Goal: Task Accomplishment & Management: Use online tool/utility

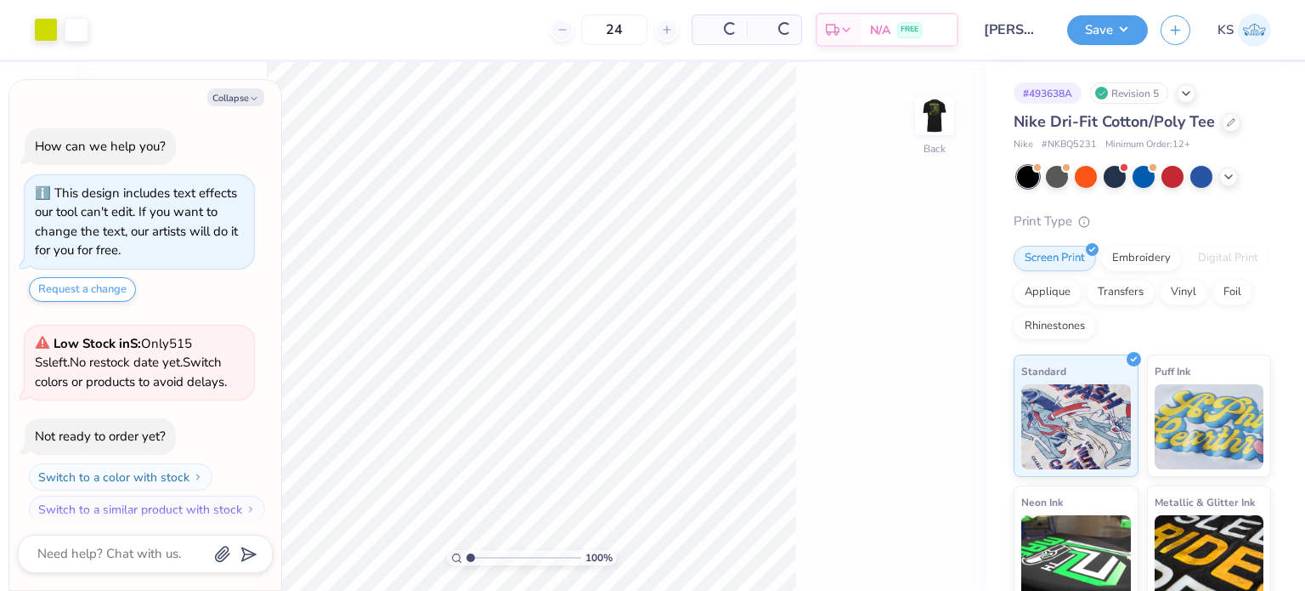
scroll to position [8, 0]
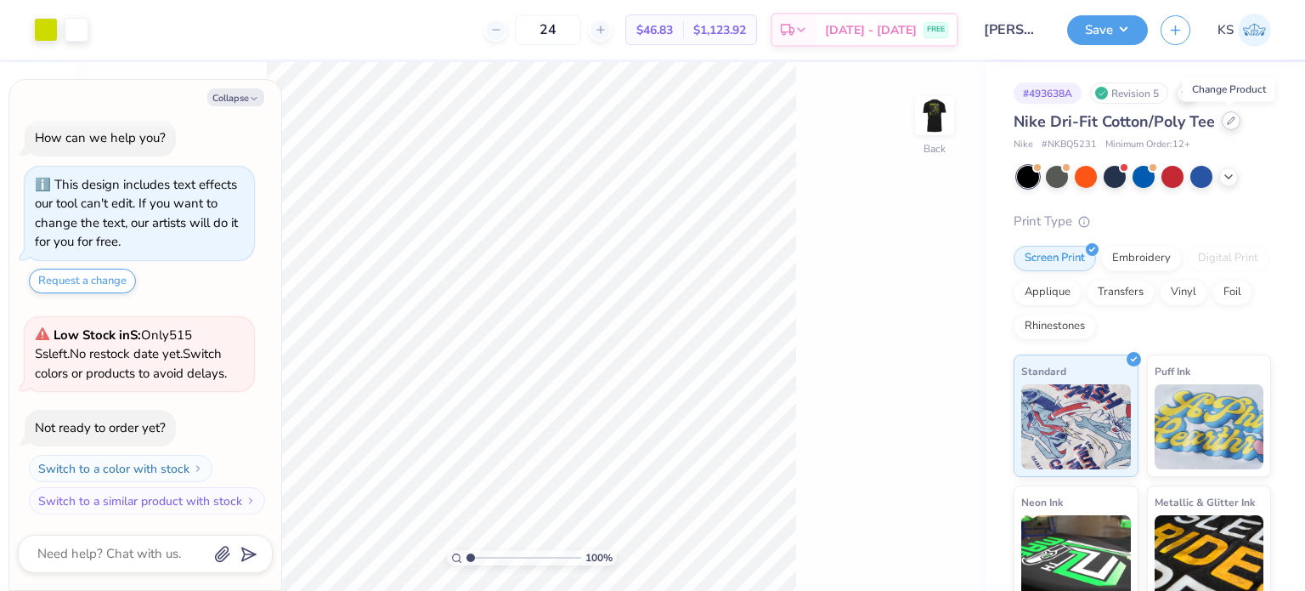
click at [1237, 123] on div at bounding box center [1231, 120] width 19 height 19
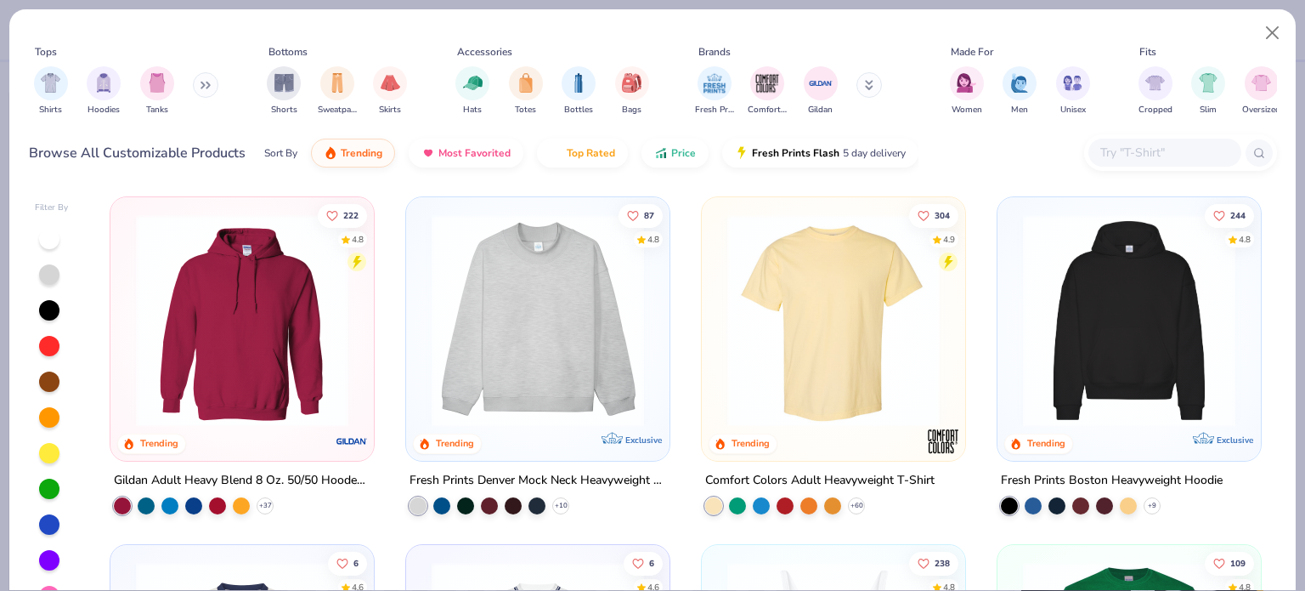
type textarea "x"
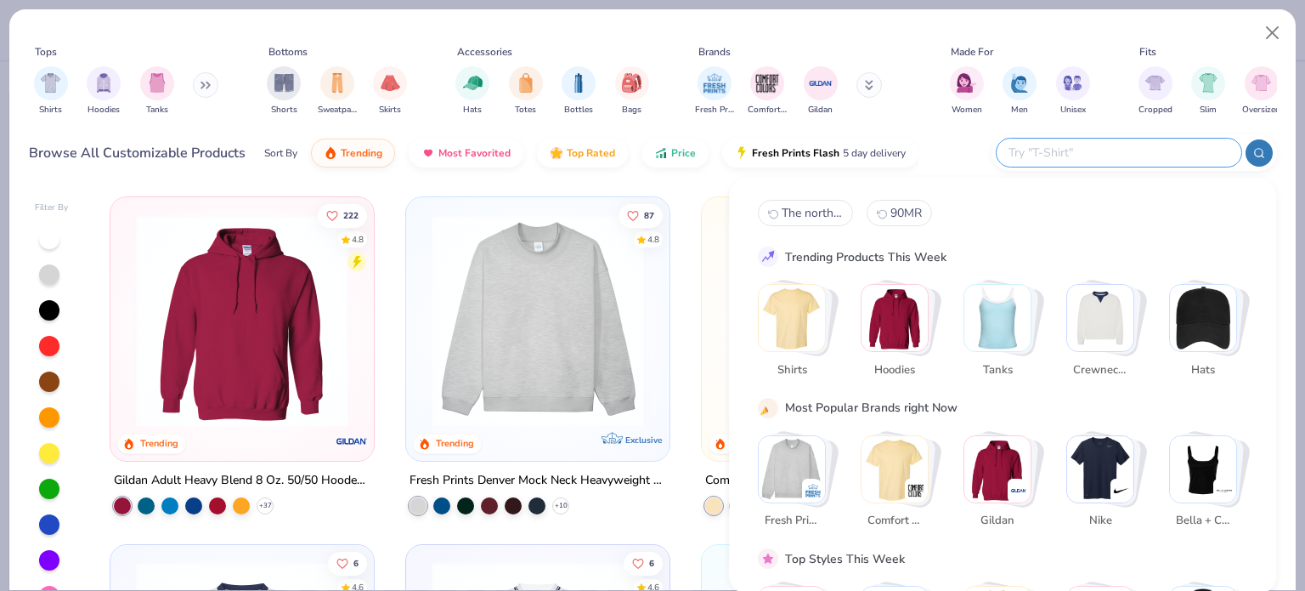
click at [1144, 146] on input "text" at bounding box center [1118, 153] width 223 height 20
paste input "NKBQ5234"
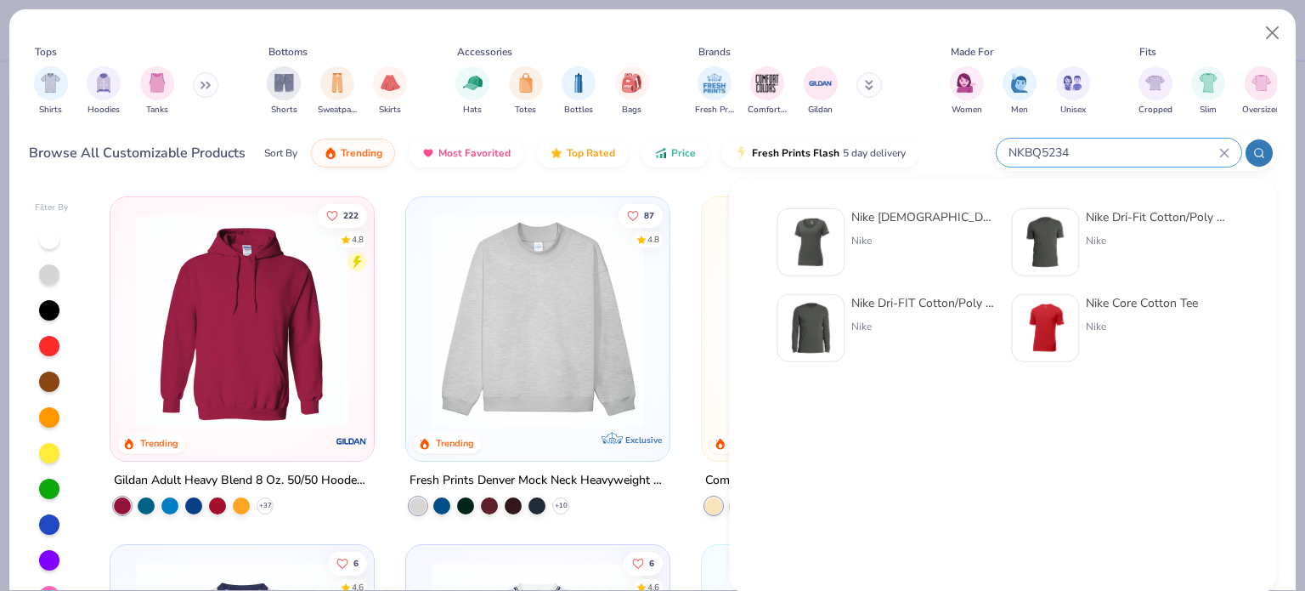
type input "NKBQ5234"
click at [906, 232] on div "Nike Ladies Dri-Fit Cotton/Poly Scoop Neck Tee Nike" at bounding box center [922, 242] width 143 height 68
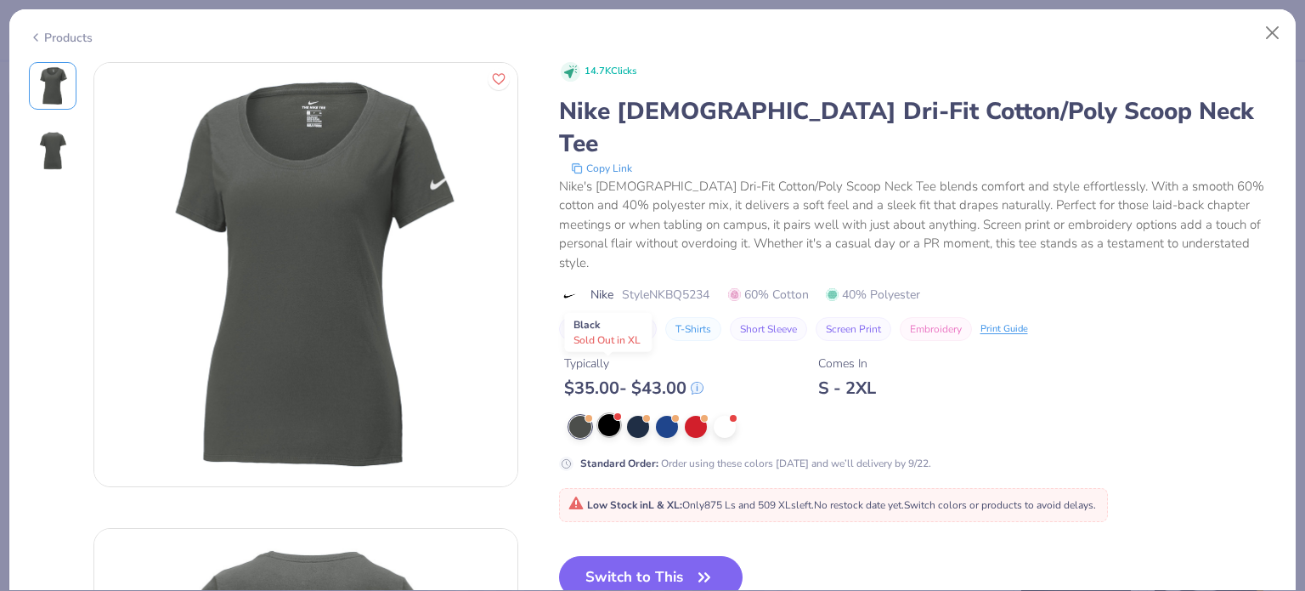
click at [615, 414] on div at bounding box center [609, 425] width 22 height 22
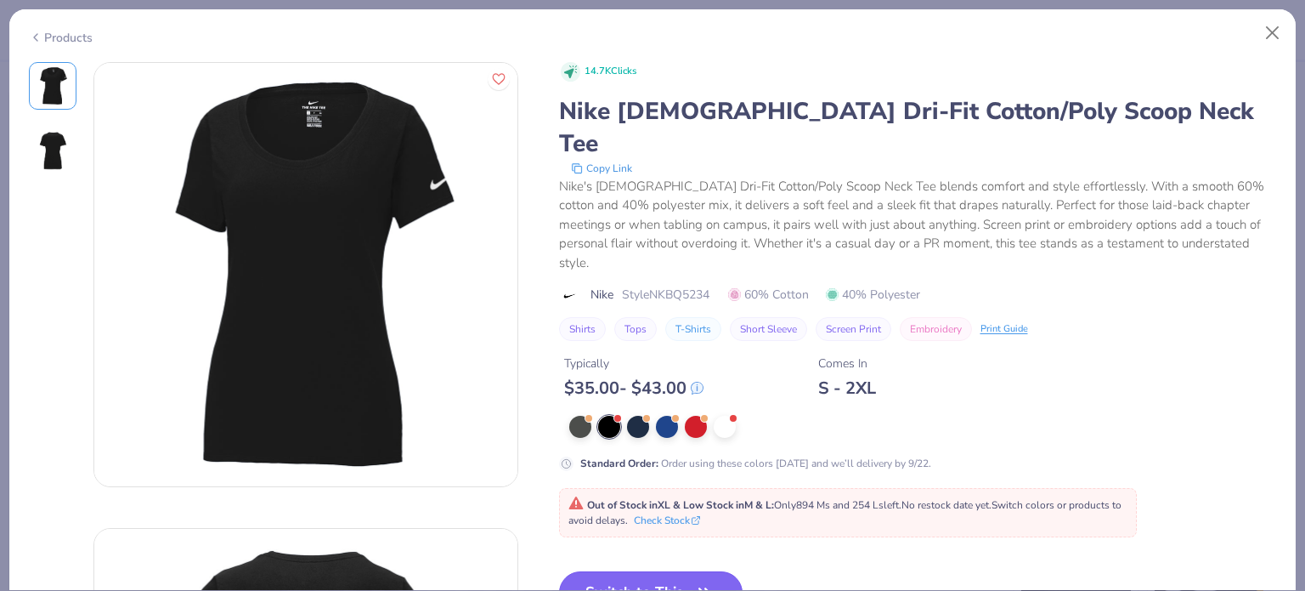
click at [650, 571] on button "Switch to This" at bounding box center [651, 592] width 184 height 42
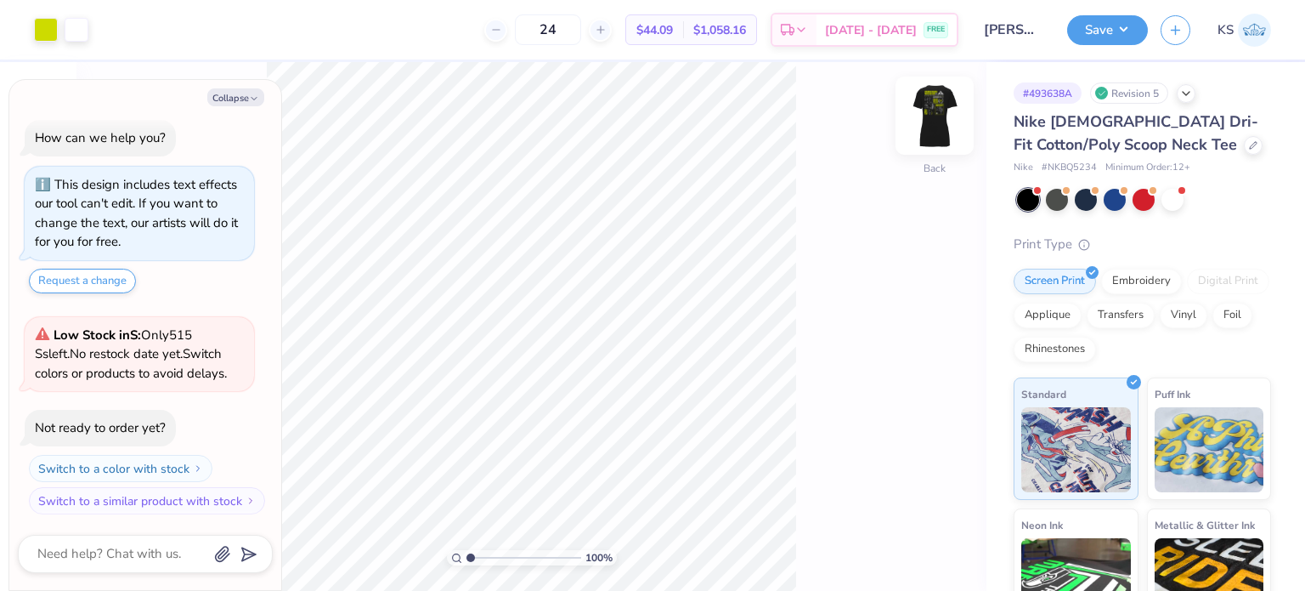
click at [941, 105] on img at bounding box center [935, 116] width 68 height 68
click at [940, 101] on img at bounding box center [935, 116] width 68 height 68
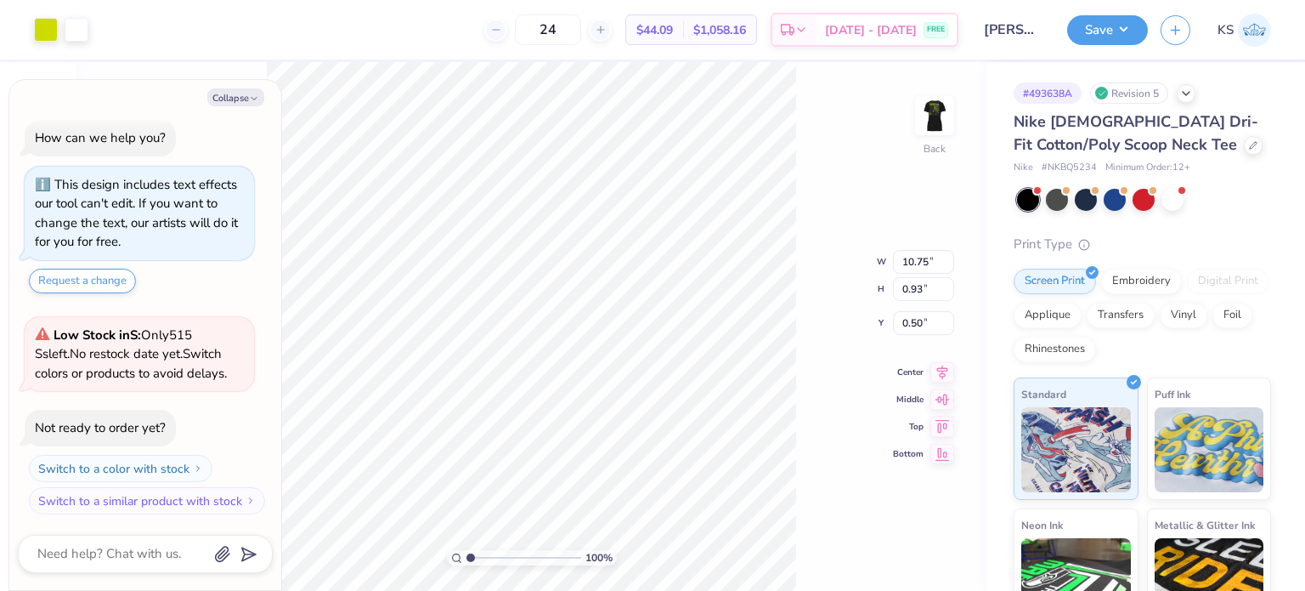
type textarea "x"
type input "2.07"
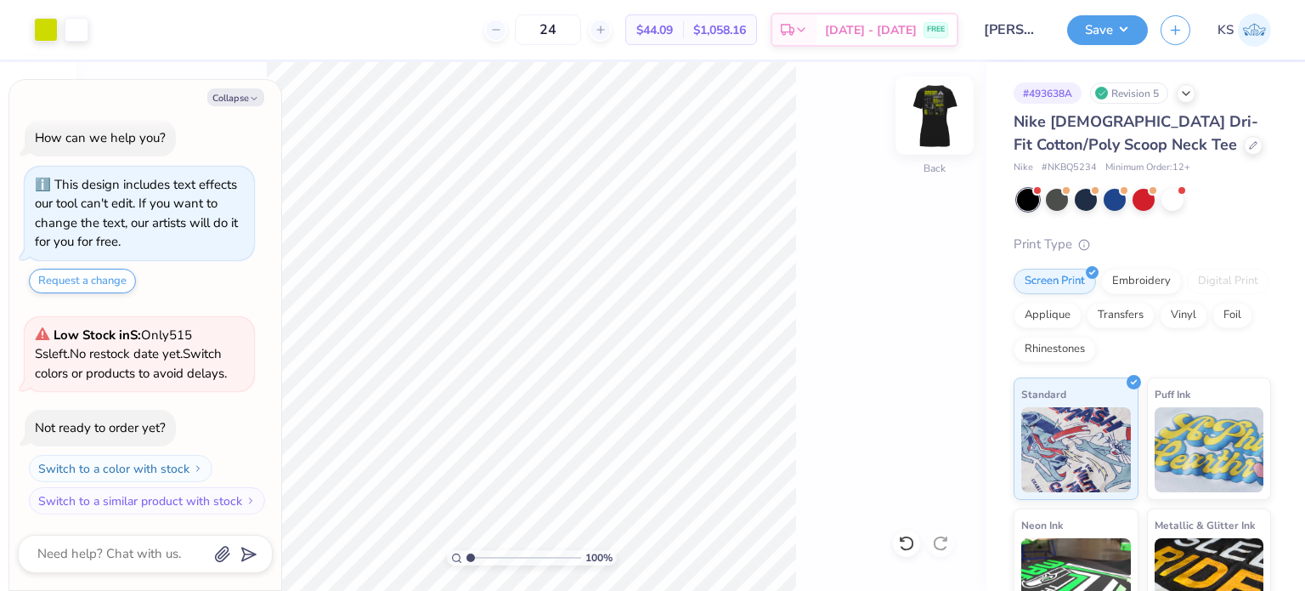
click at [937, 125] on img at bounding box center [935, 116] width 68 height 68
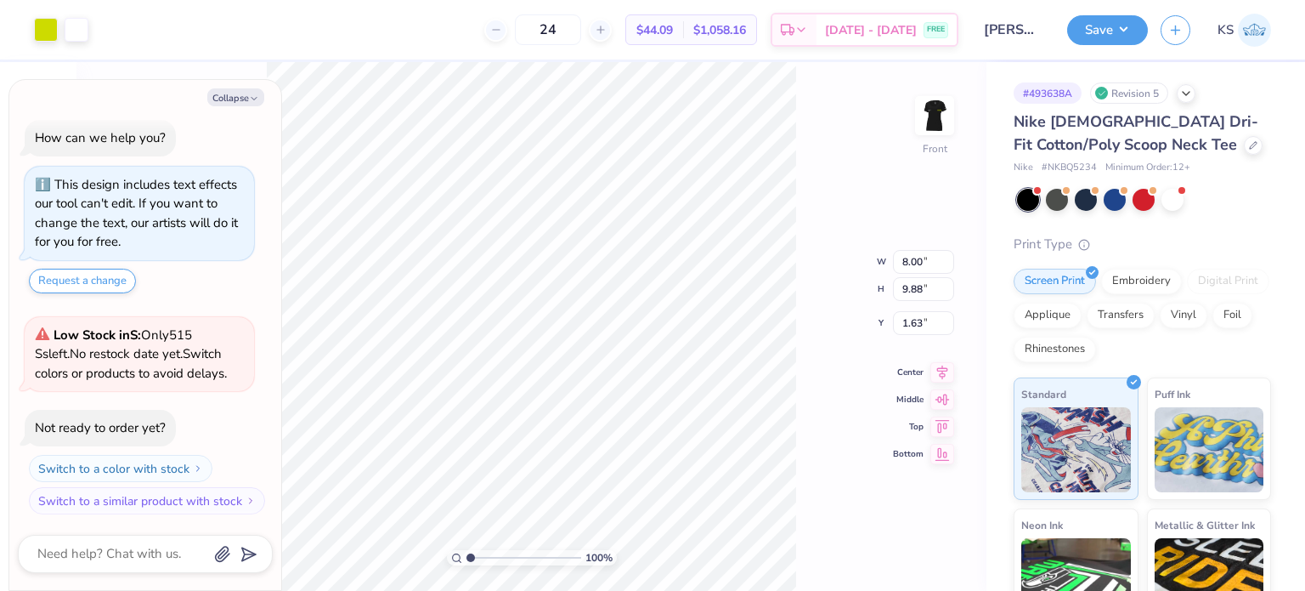
type textarea "x"
type input "3.00"
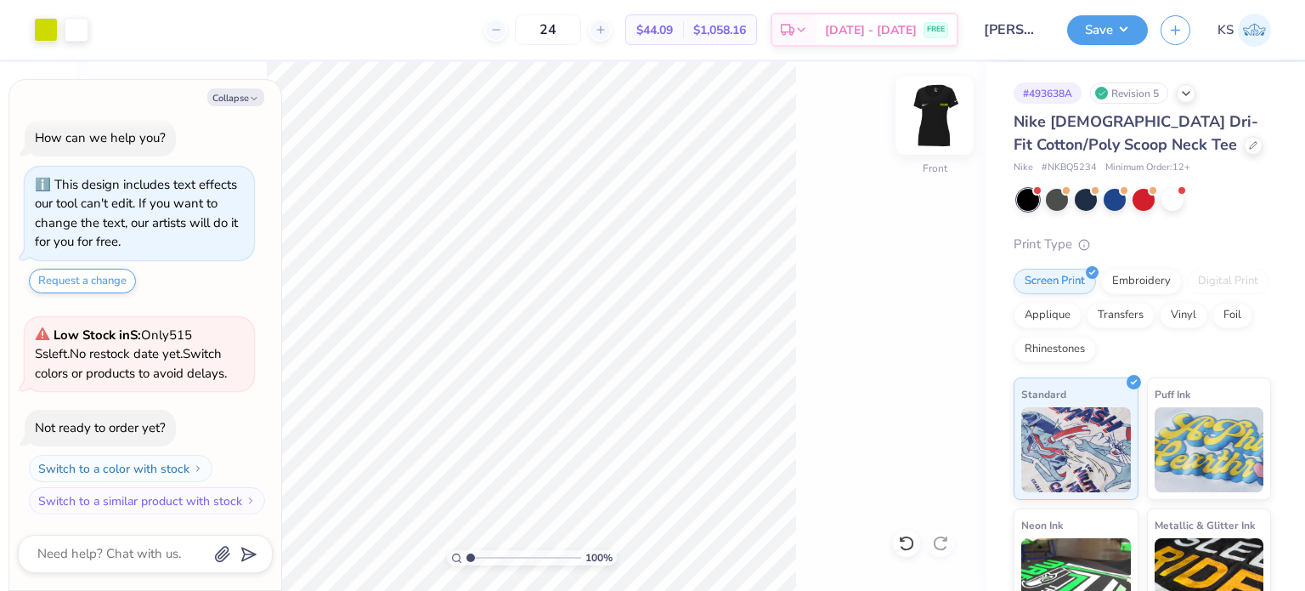
click at [920, 122] on img at bounding box center [935, 116] width 68 height 68
type textarea "x"
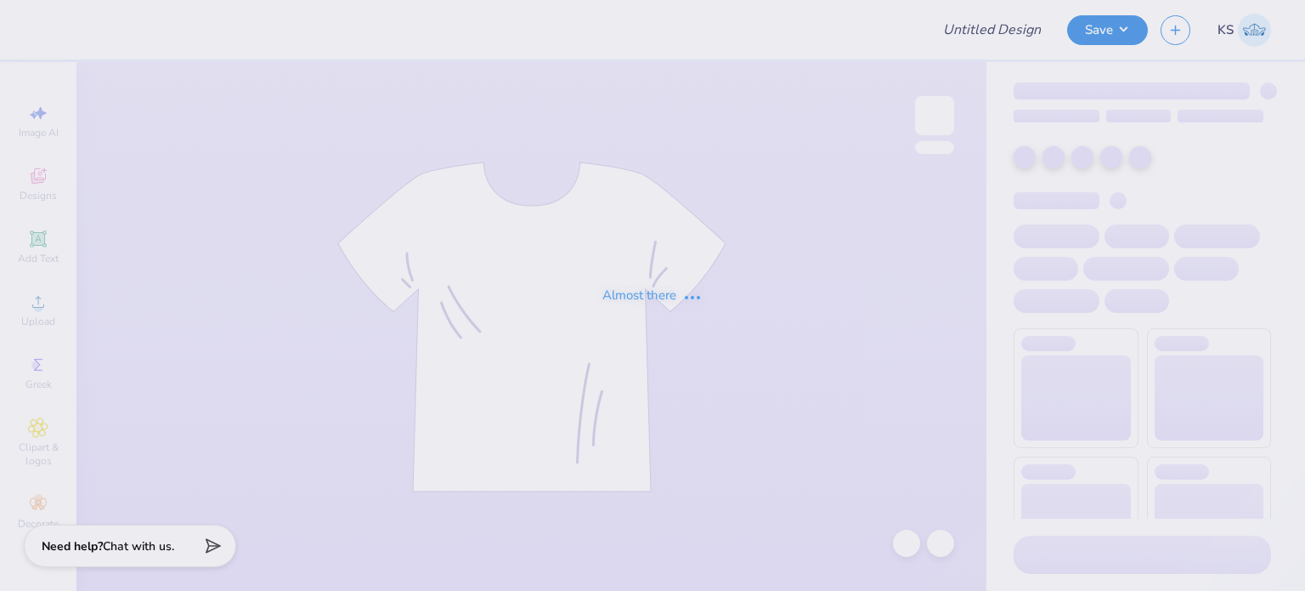
type input "[PERSON_NAME] : Run Agency"
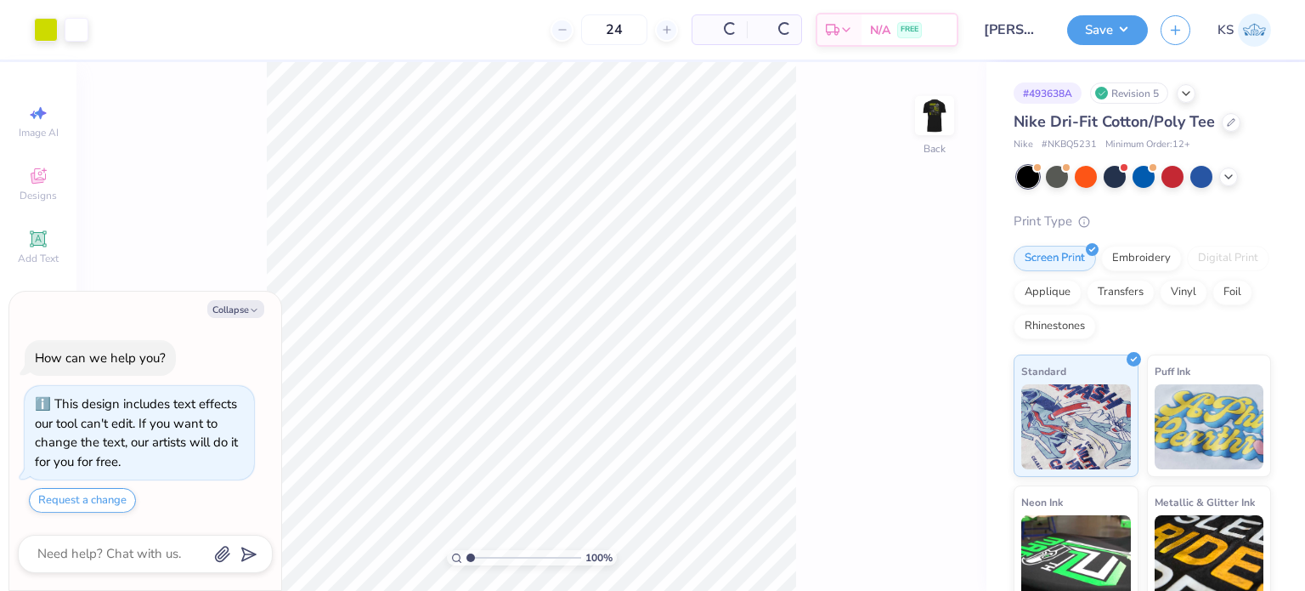
scroll to position [8, 0]
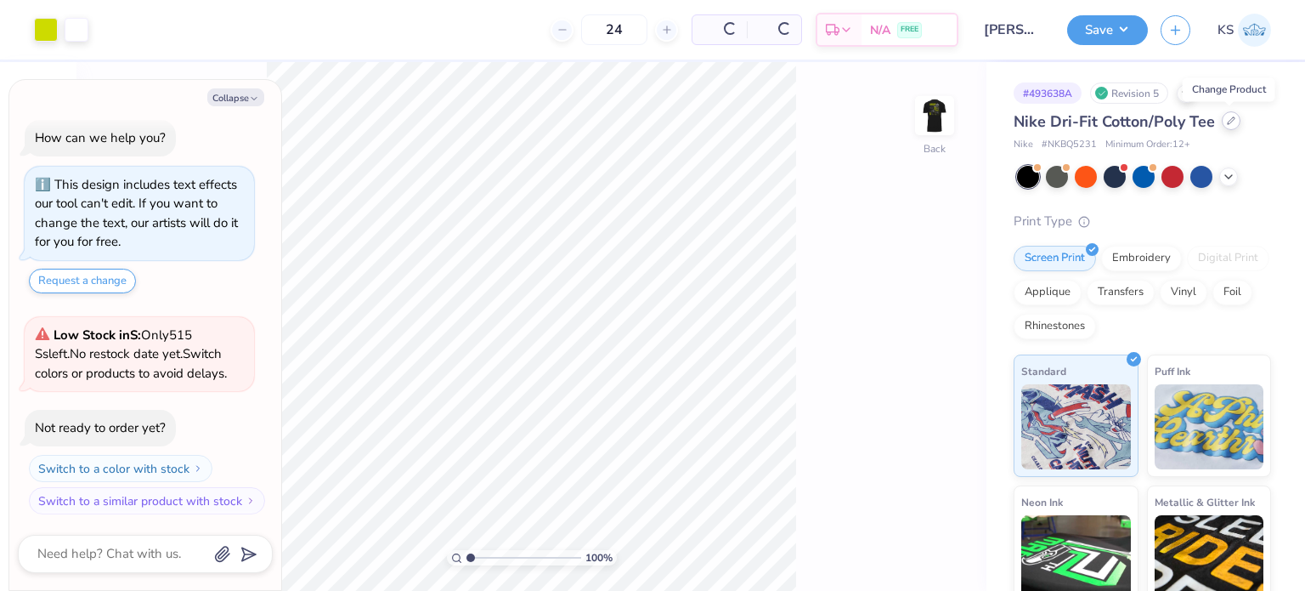
click at [1230, 125] on div at bounding box center [1231, 120] width 19 height 19
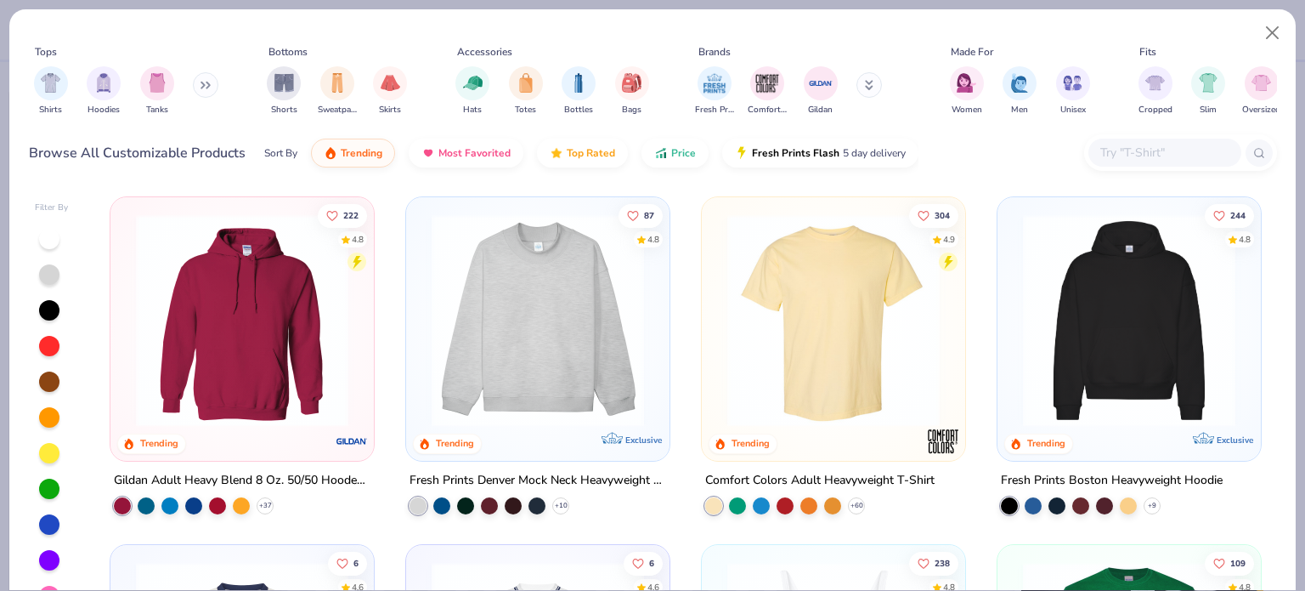
type textarea "x"
paste input "NKBQ5234"
click at [1171, 149] on input "text" at bounding box center [1164, 153] width 131 height 20
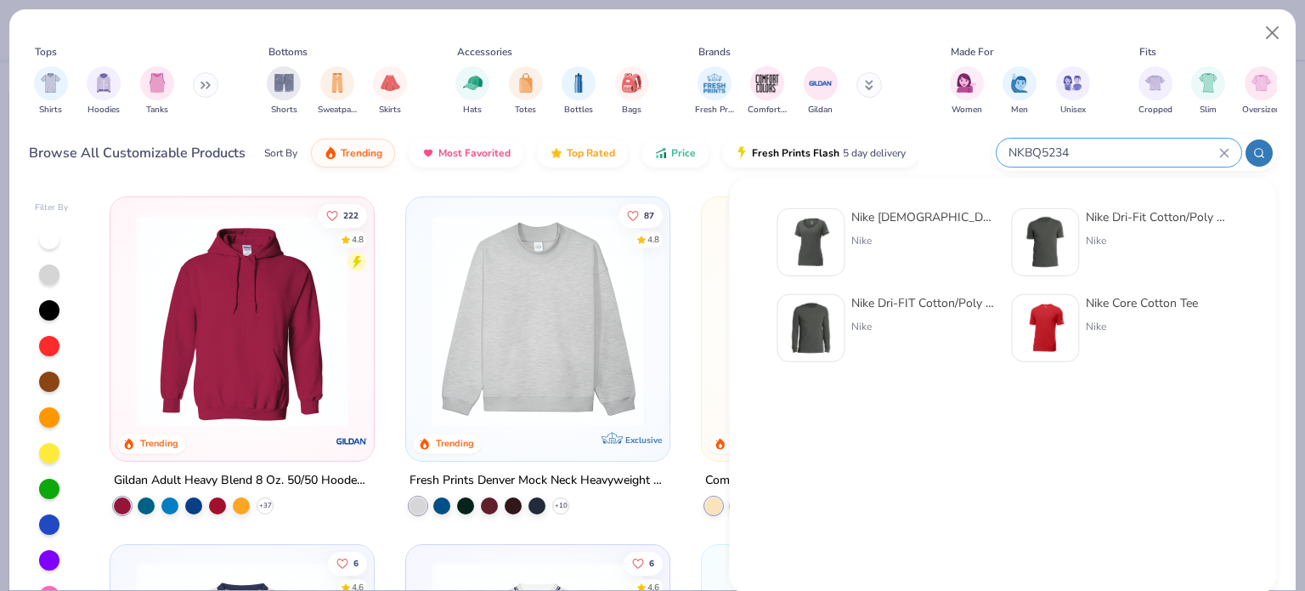
type input "NKBQ5234"
click at [853, 223] on div "Nike [DEMOGRAPHIC_DATA] Dri-Fit Cotton/Poly Scoop Neck Tee" at bounding box center [922, 217] width 143 height 18
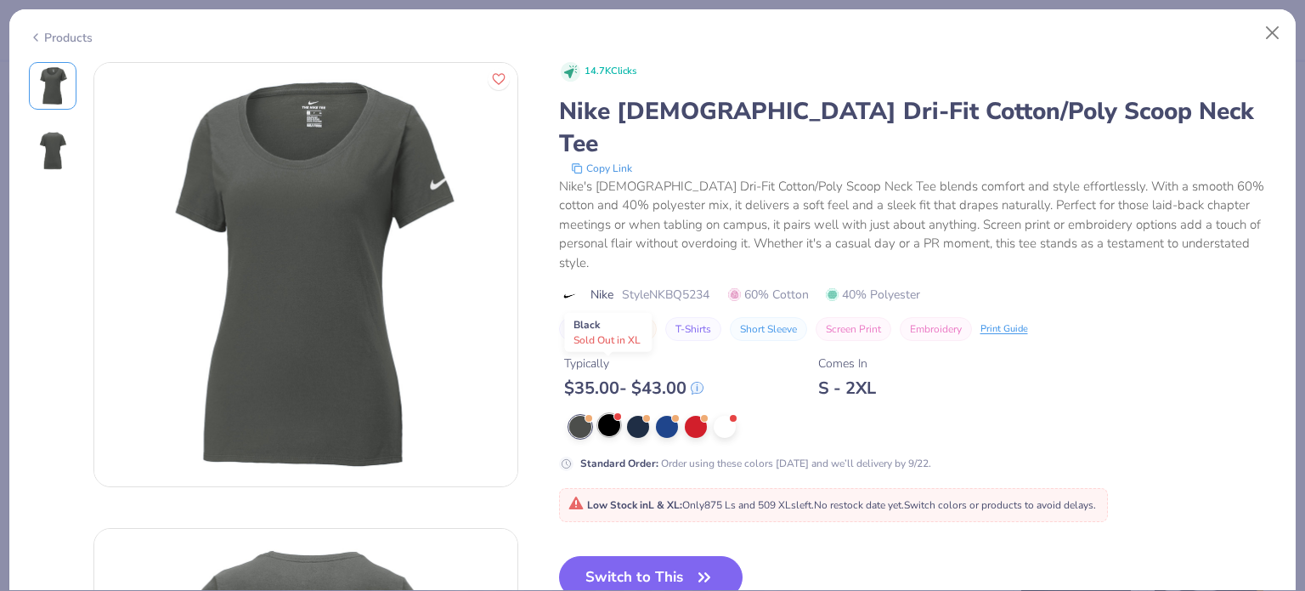
click at [608, 414] on div at bounding box center [609, 425] width 22 height 22
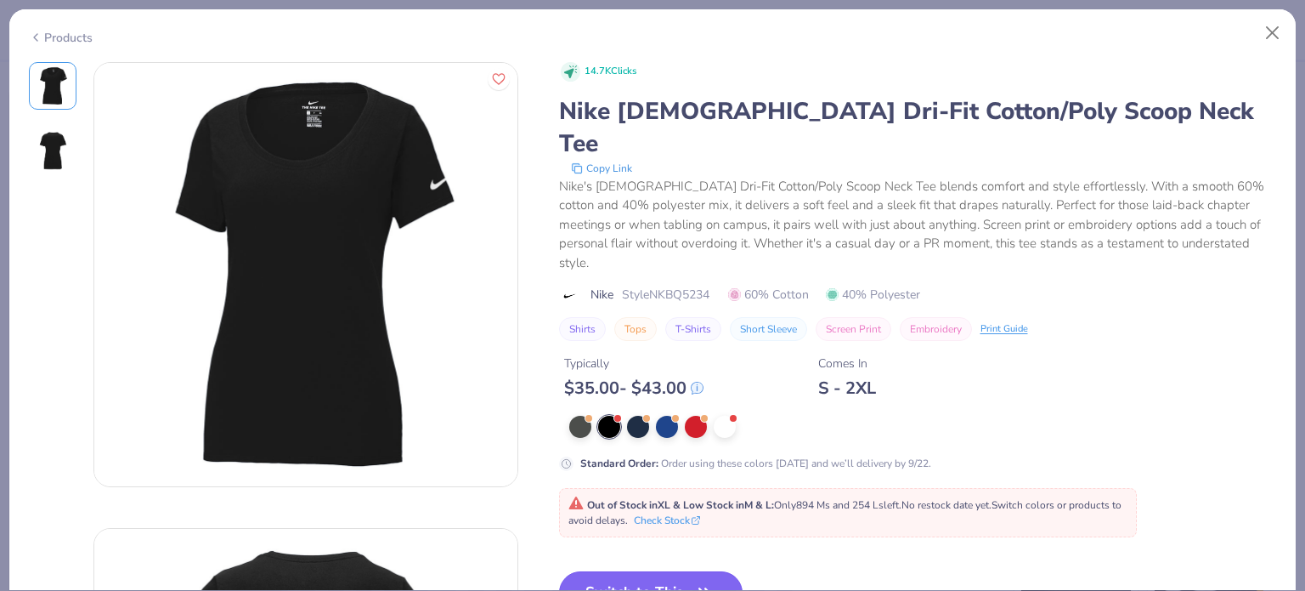
click at [630, 571] on button "Switch to This" at bounding box center [651, 592] width 184 height 42
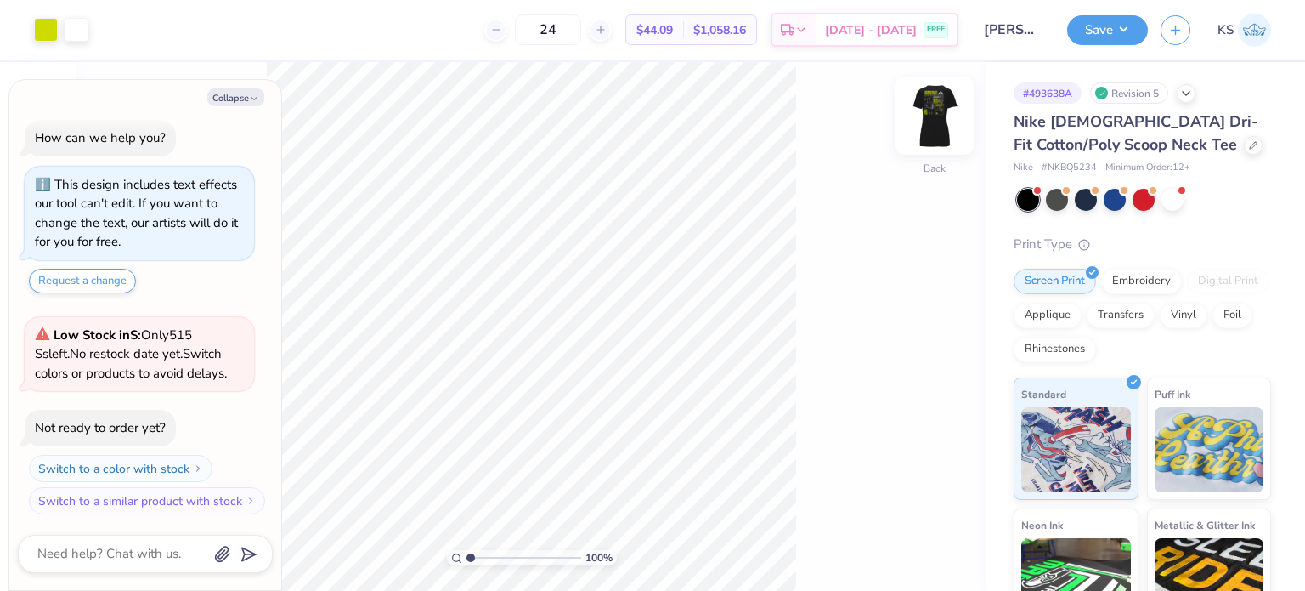
click at [938, 105] on img at bounding box center [935, 116] width 68 height 68
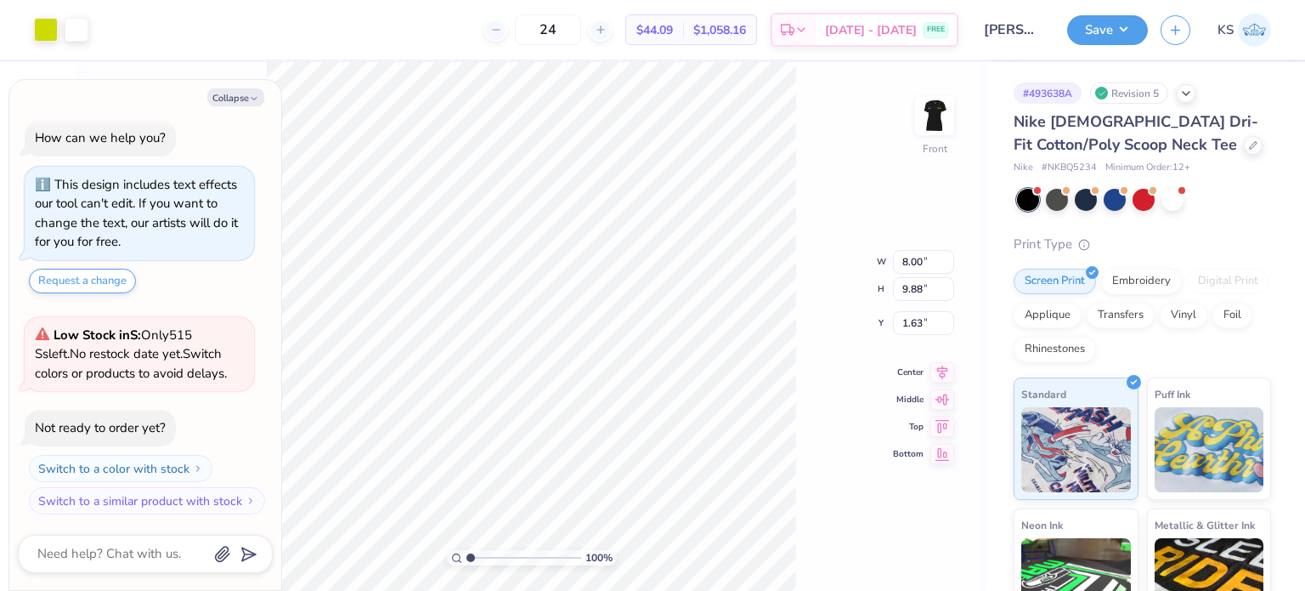
type textarea "x"
type input "3.00"
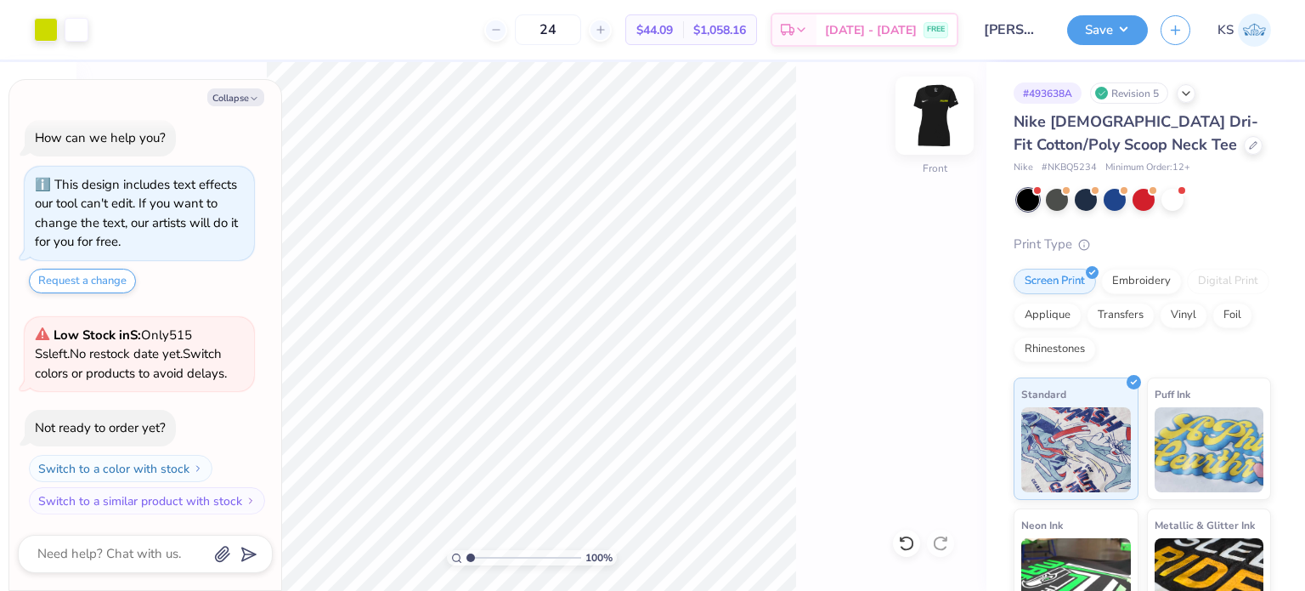
click at [945, 107] on img at bounding box center [935, 116] width 68 height 68
click at [1096, 35] on button "Save" at bounding box center [1107, 28] width 81 height 30
type textarea "x"
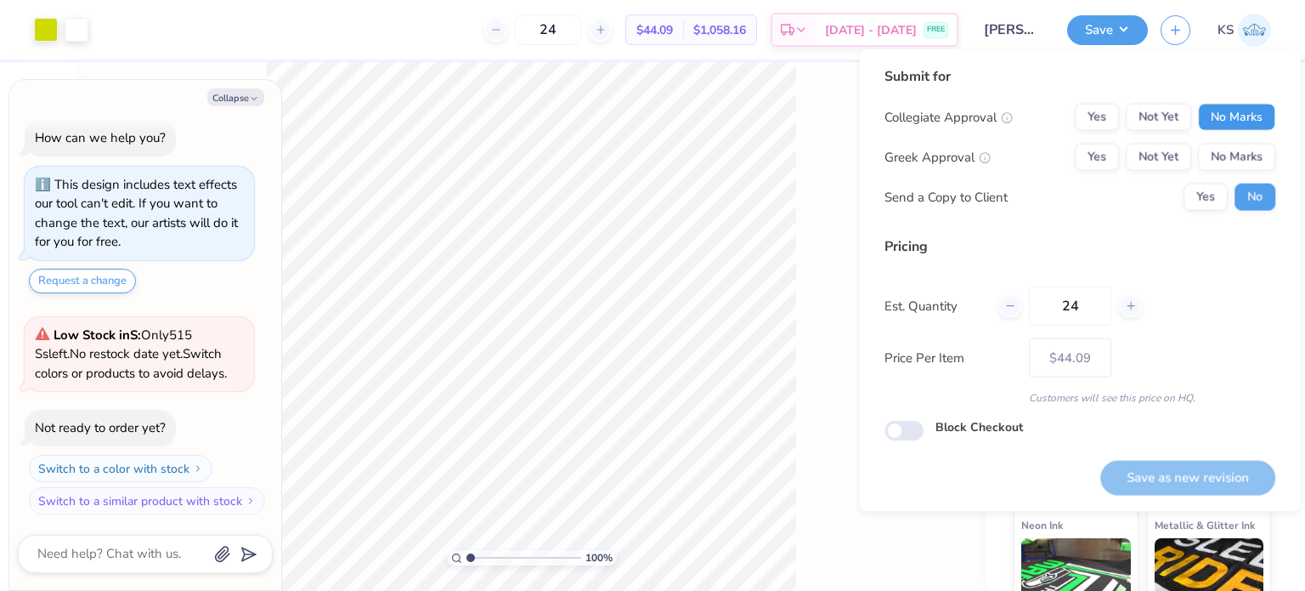
click at [1241, 116] on button "No Marks" at bounding box center [1236, 117] width 77 height 27
click at [1234, 159] on button "No Marks" at bounding box center [1236, 157] width 77 height 27
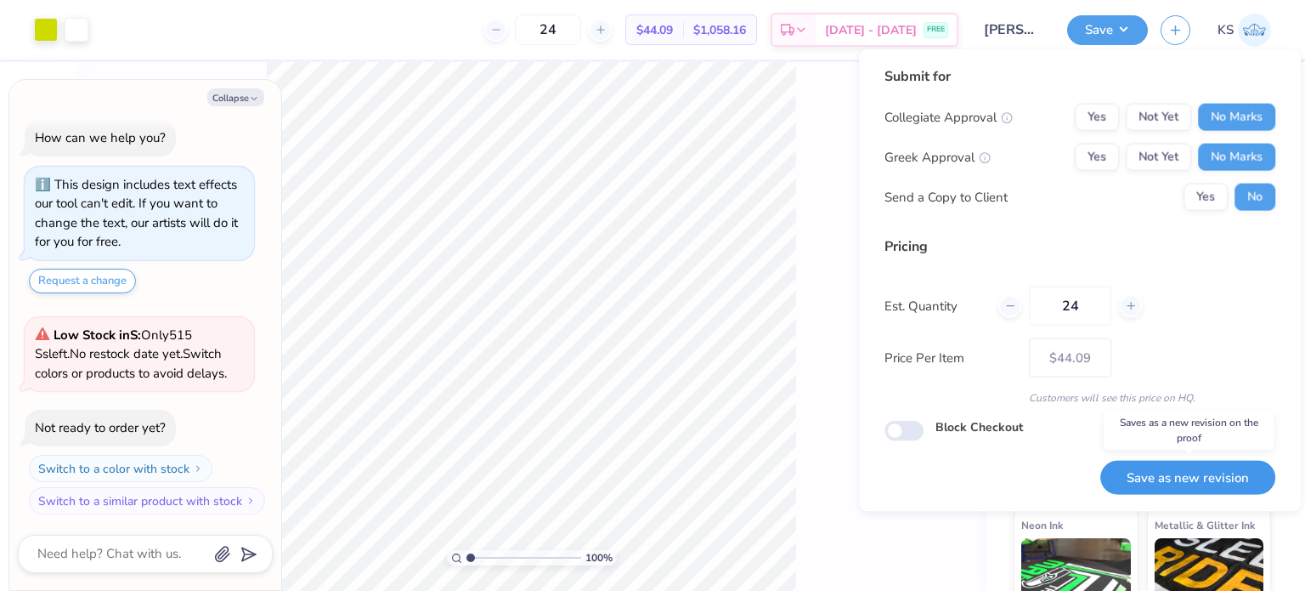
click at [1184, 484] on button "Save as new revision" at bounding box center [1187, 477] width 175 height 35
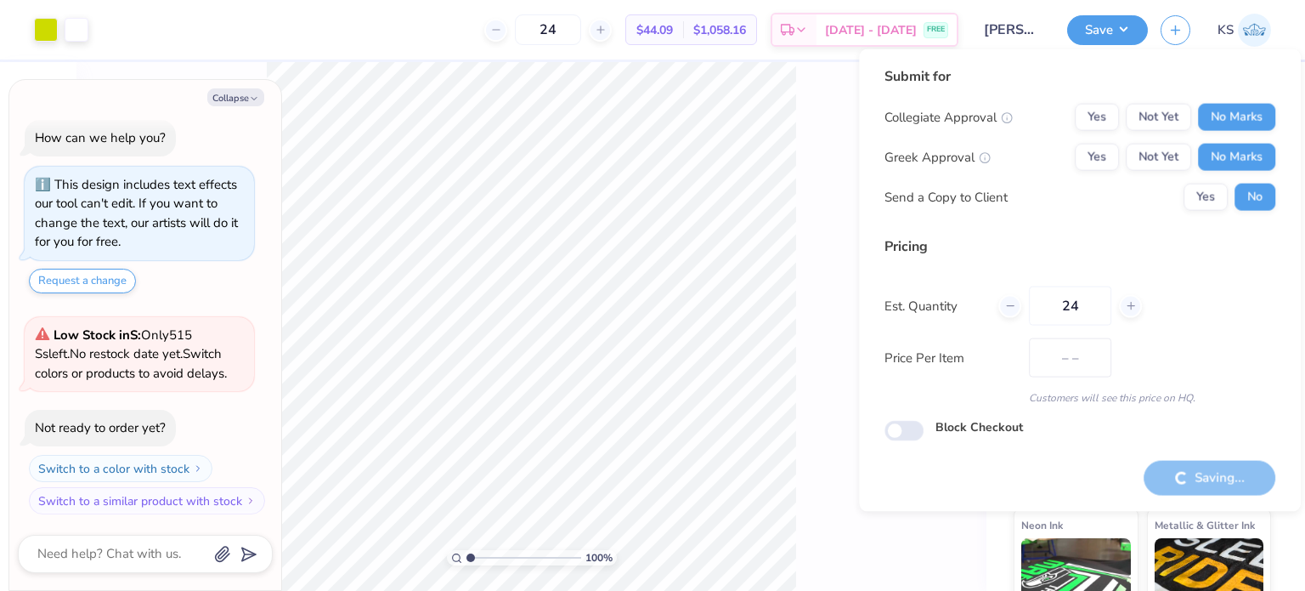
type input "$44.09"
type textarea "x"
